Goal: Information Seeking & Learning: Learn about a topic

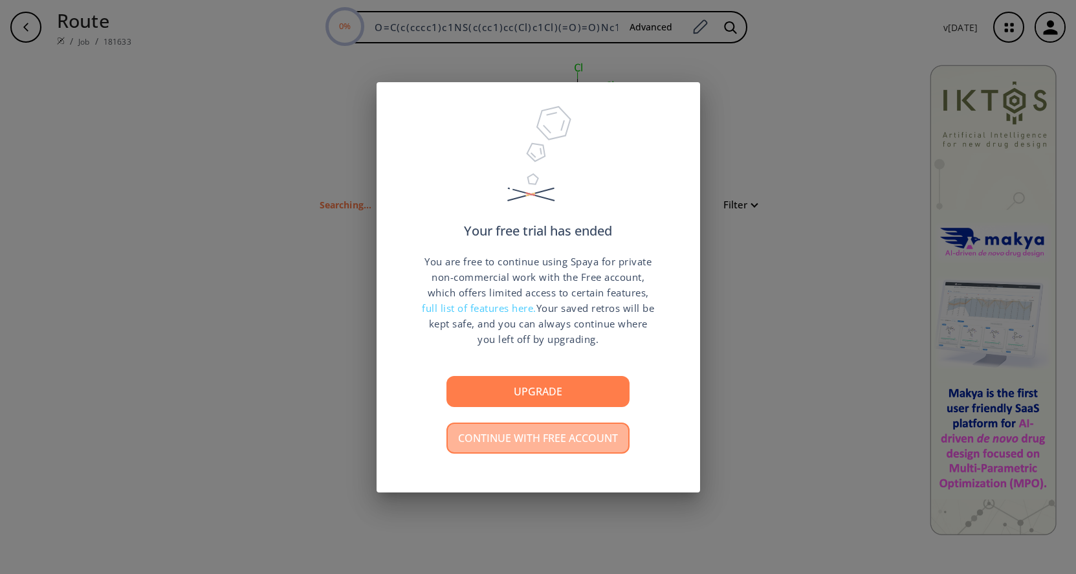
click at [568, 444] on button "Continue with free account" at bounding box center [537, 437] width 183 height 31
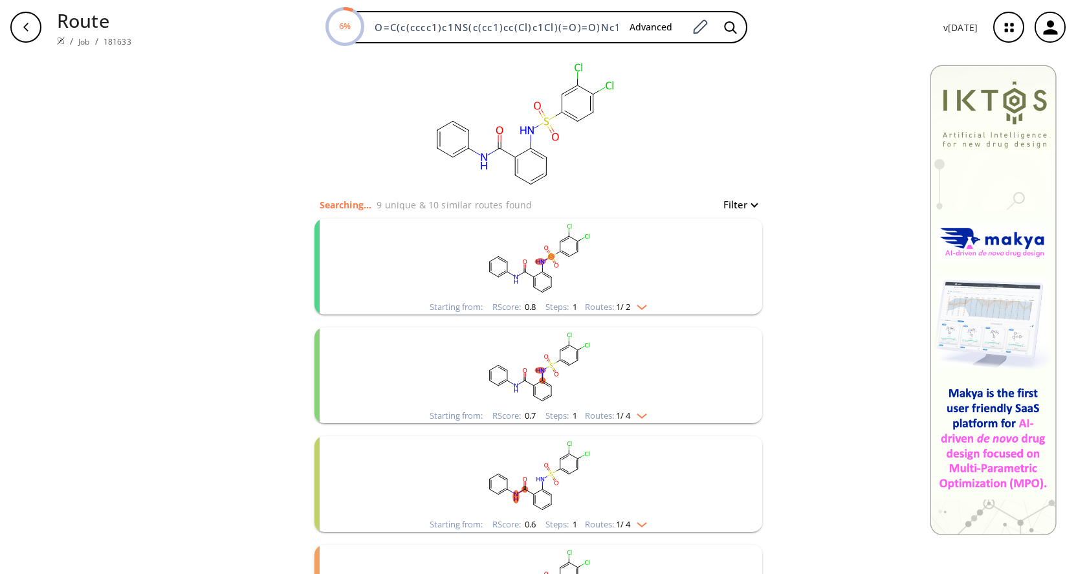
click at [639, 306] on img "clusters" at bounding box center [638, 304] width 17 height 10
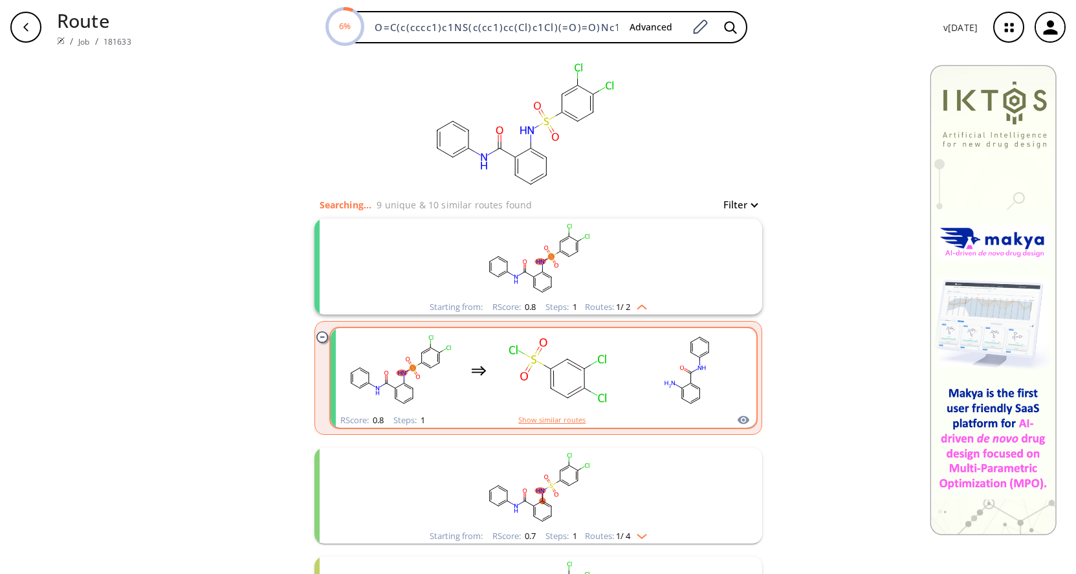
click at [558, 419] on button "Show similar routes" at bounding box center [551, 420] width 67 height 12
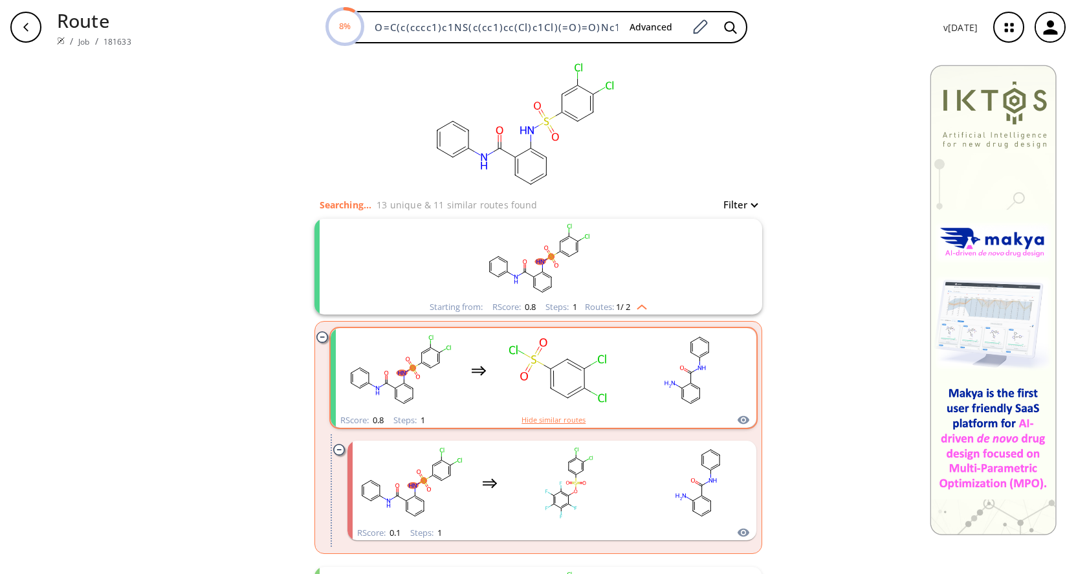
scroll to position [132, 0]
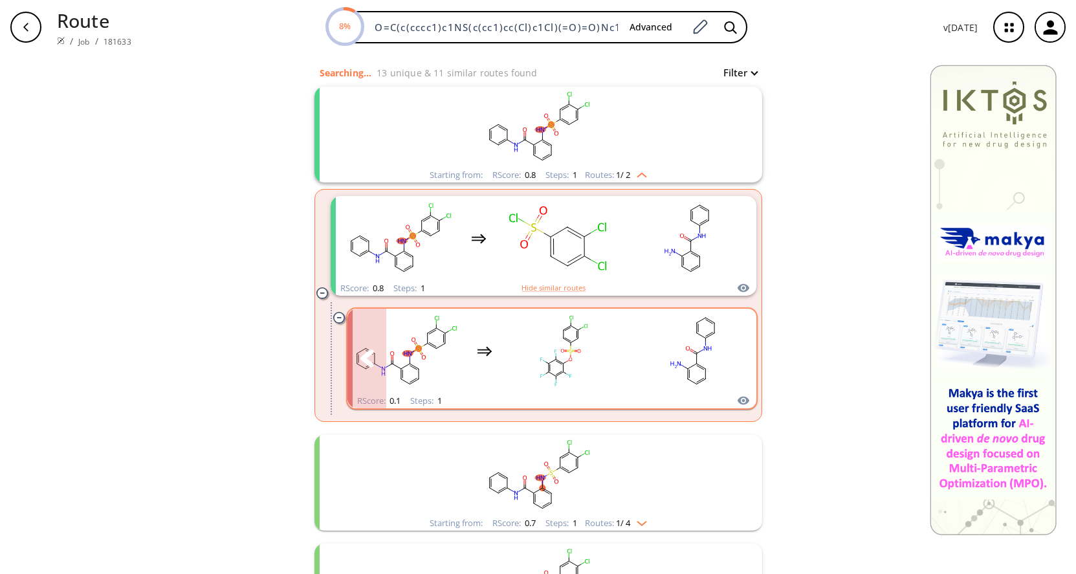
click at [737, 365] on icon "clusters" at bounding box center [737, 358] width 14 height 18
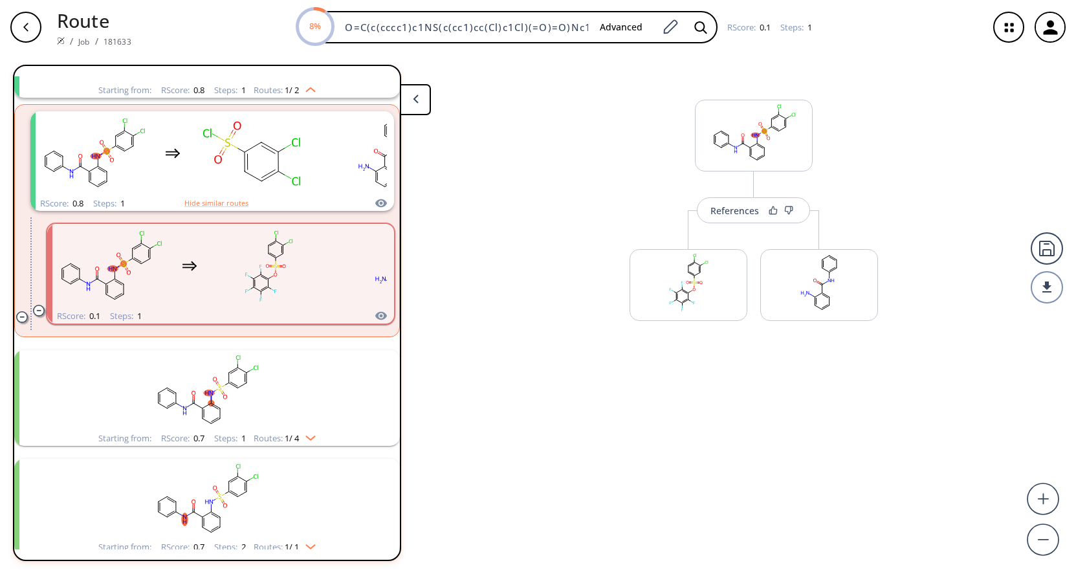
scroll to position [138, 0]
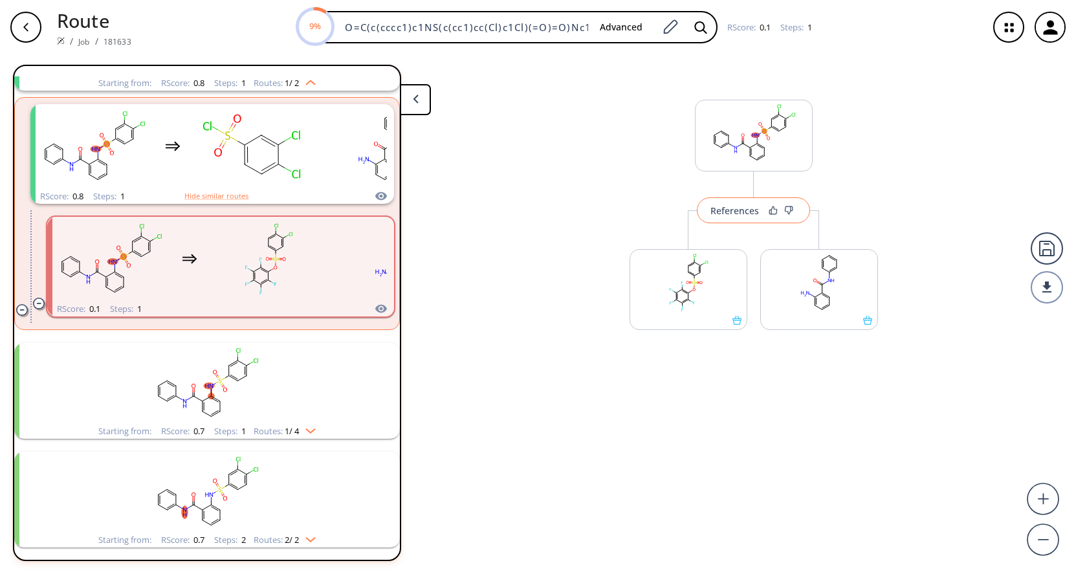
click at [761, 209] on button "References" at bounding box center [753, 210] width 113 height 26
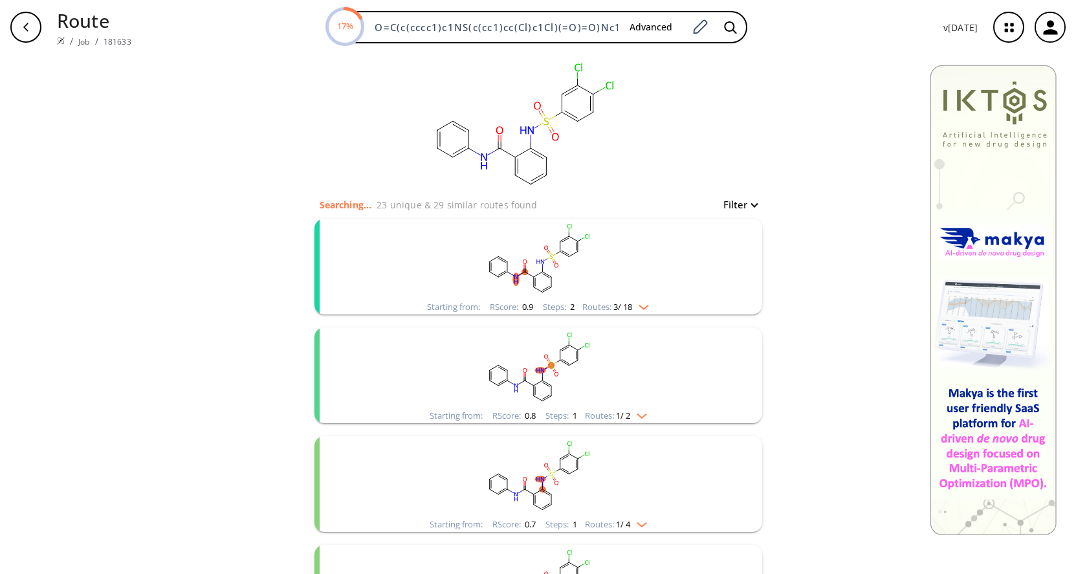
click at [1048, 30] on icon "button" at bounding box center [1050, 27] width 14 height 14
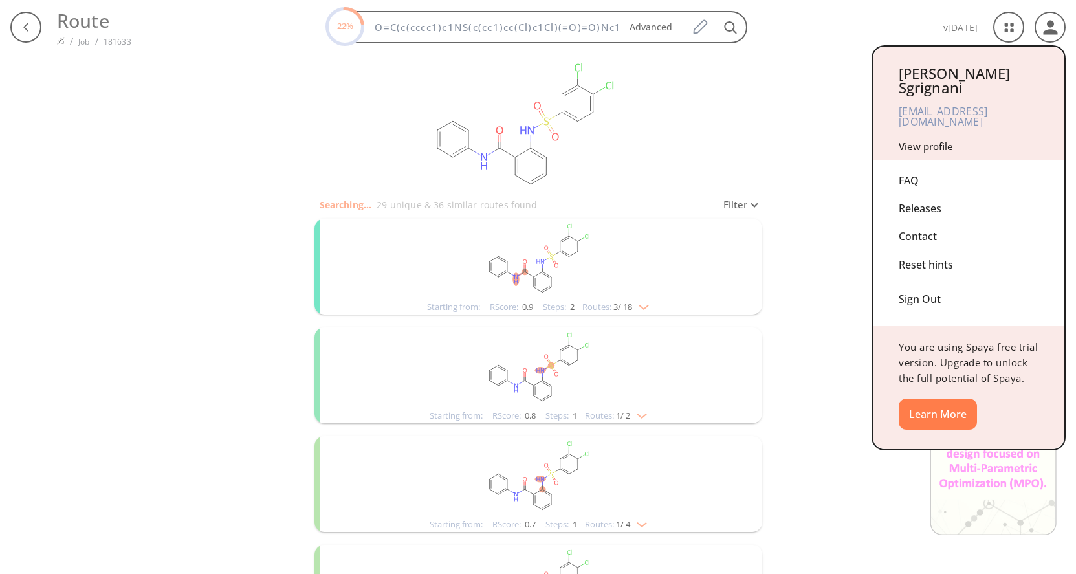
click at [673, 157] on div at bounding box center [538, 287] width 1076 height 574
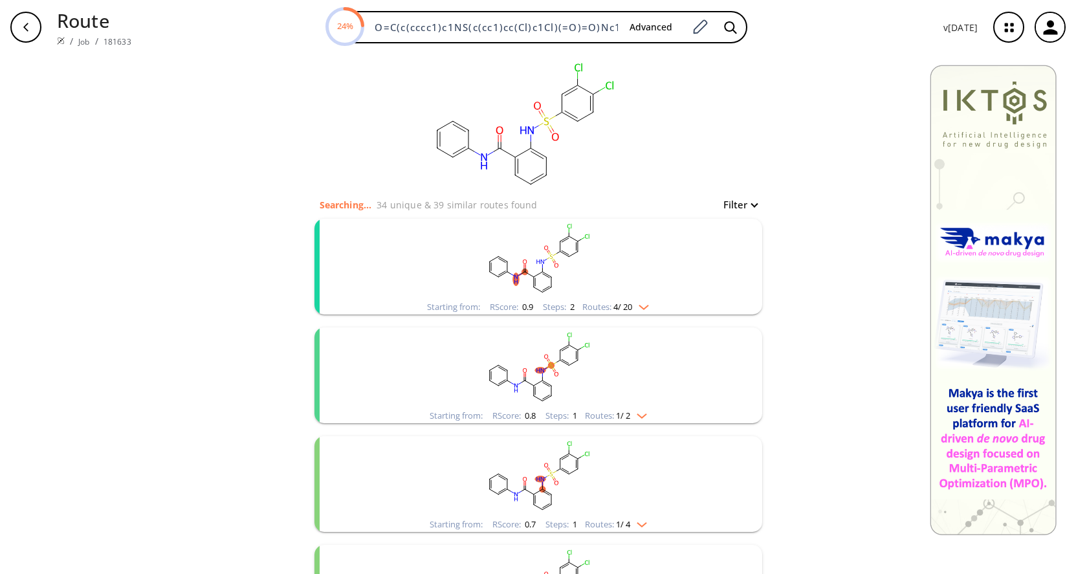
click at [636, 306] on img "clusters" at bounding box center [640, 304] width 17 height 10
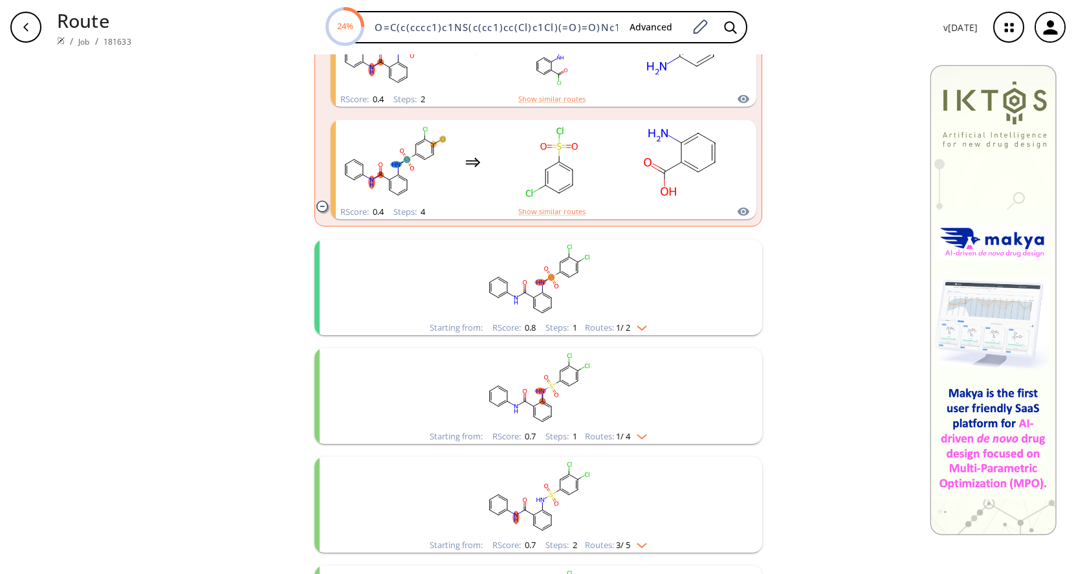
scroll to position [824, 0]
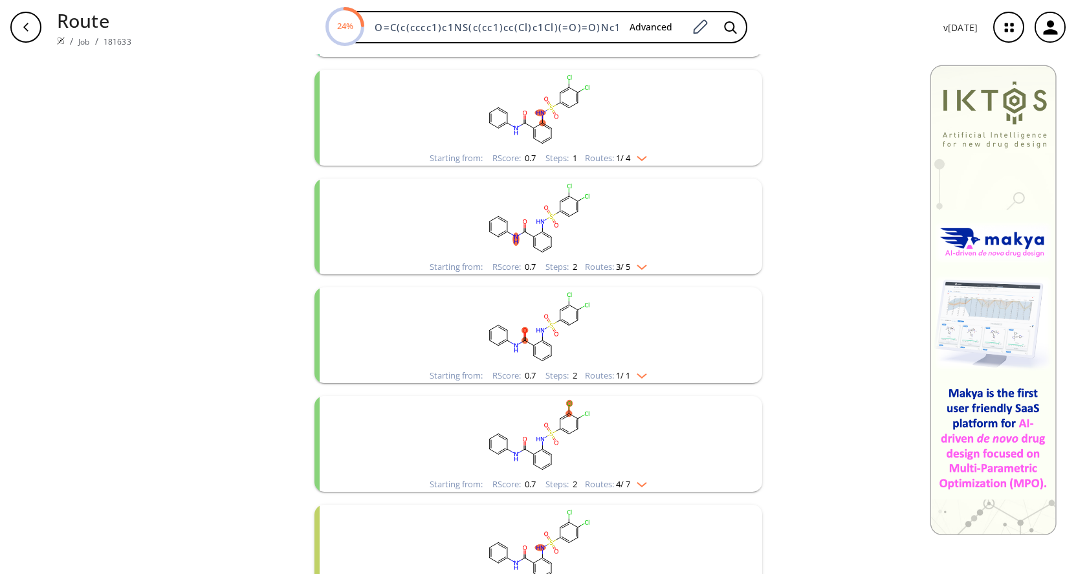
click at [637, 259] on div "clusters" at bounding box center [538, 218] width 336 height 81
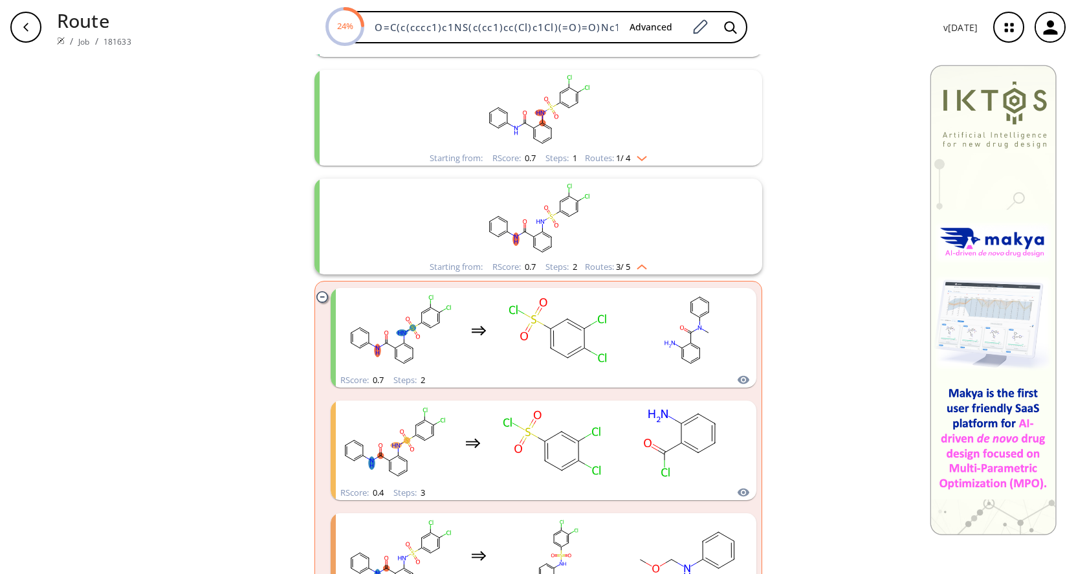
click at [642, 160] on img "clusters" at bounding box center [638, 156] width 17 height 10
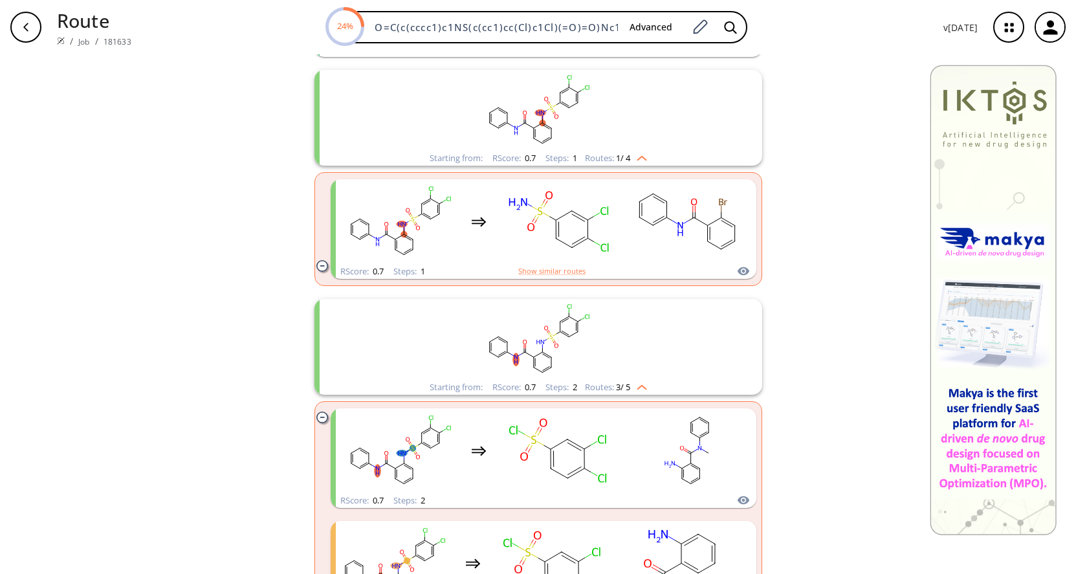
click at [21, 30] on icon "button" at bounding box center [26, 27] width 10 height 10
